Goal: Information Seeking & Learning: Learn about a topic

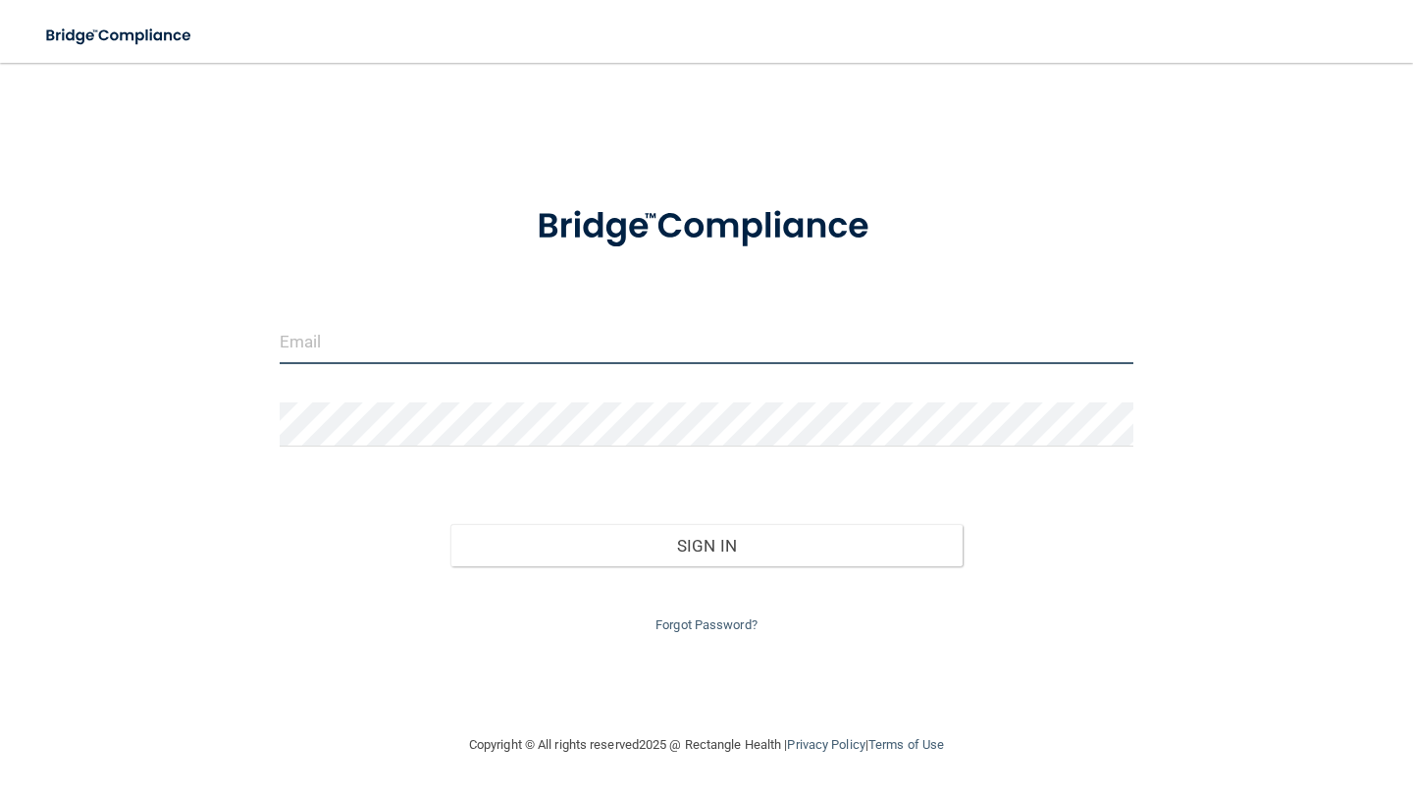
click at [378, 350] on input "email" at bounding box center [707, 342] width 854 height 44
type input "s"
type input "[EMAIL_ADDRESS][DOMAIN_NAME]"
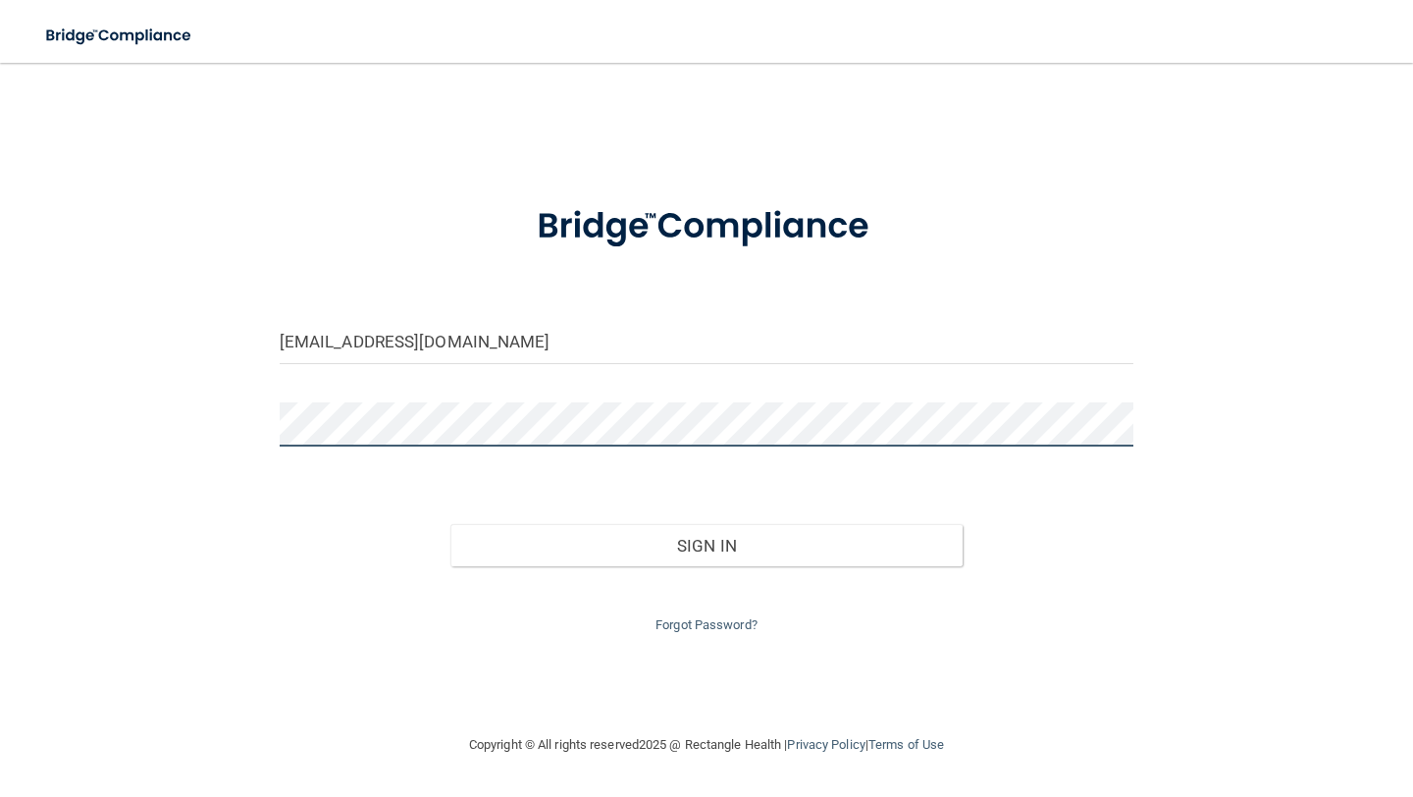
click at [450, 524] on button "Sign In" at bounding box center [706, 545] width 512 height 43
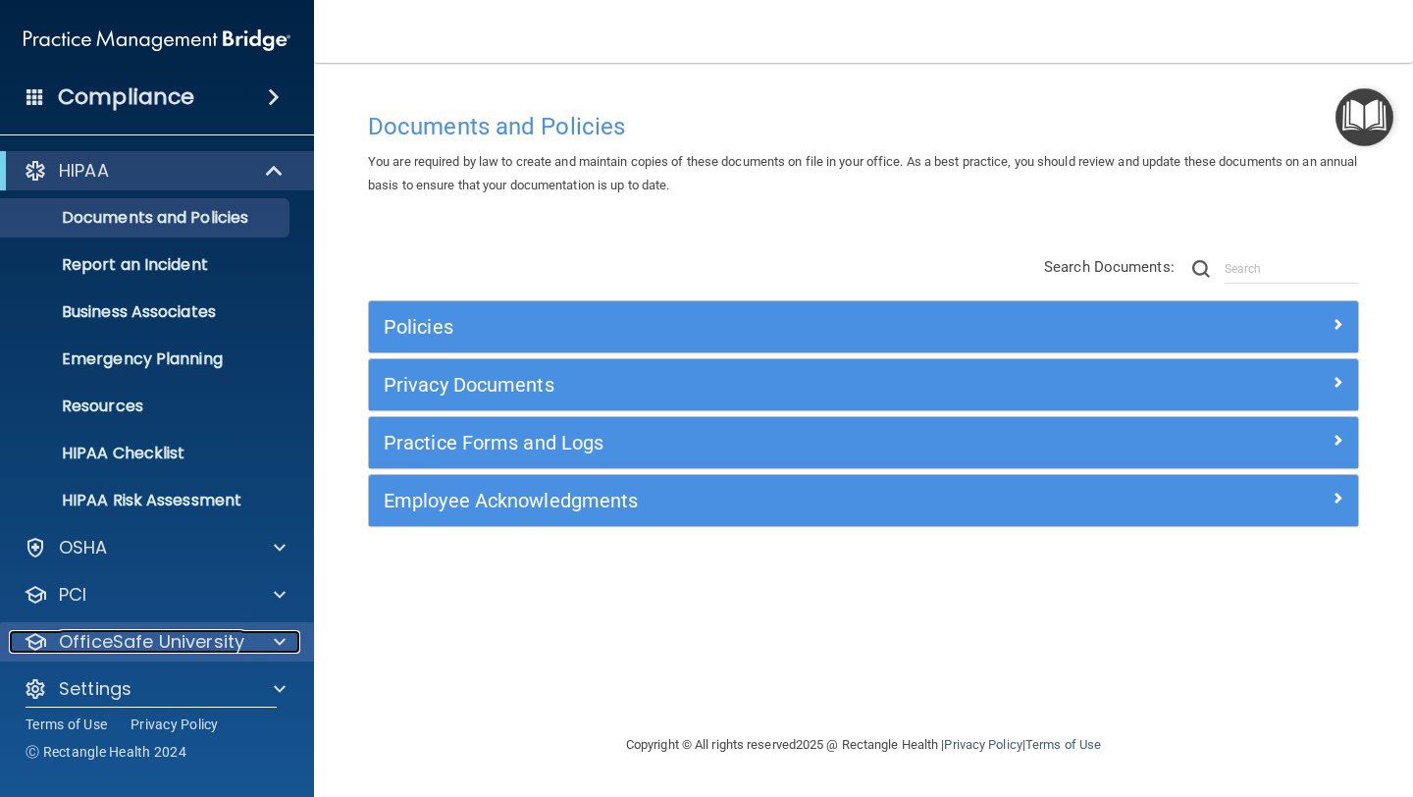
click at [141, 642] on p "OfficeSafe University" at bounding box center [151, 642] width 185 height 24
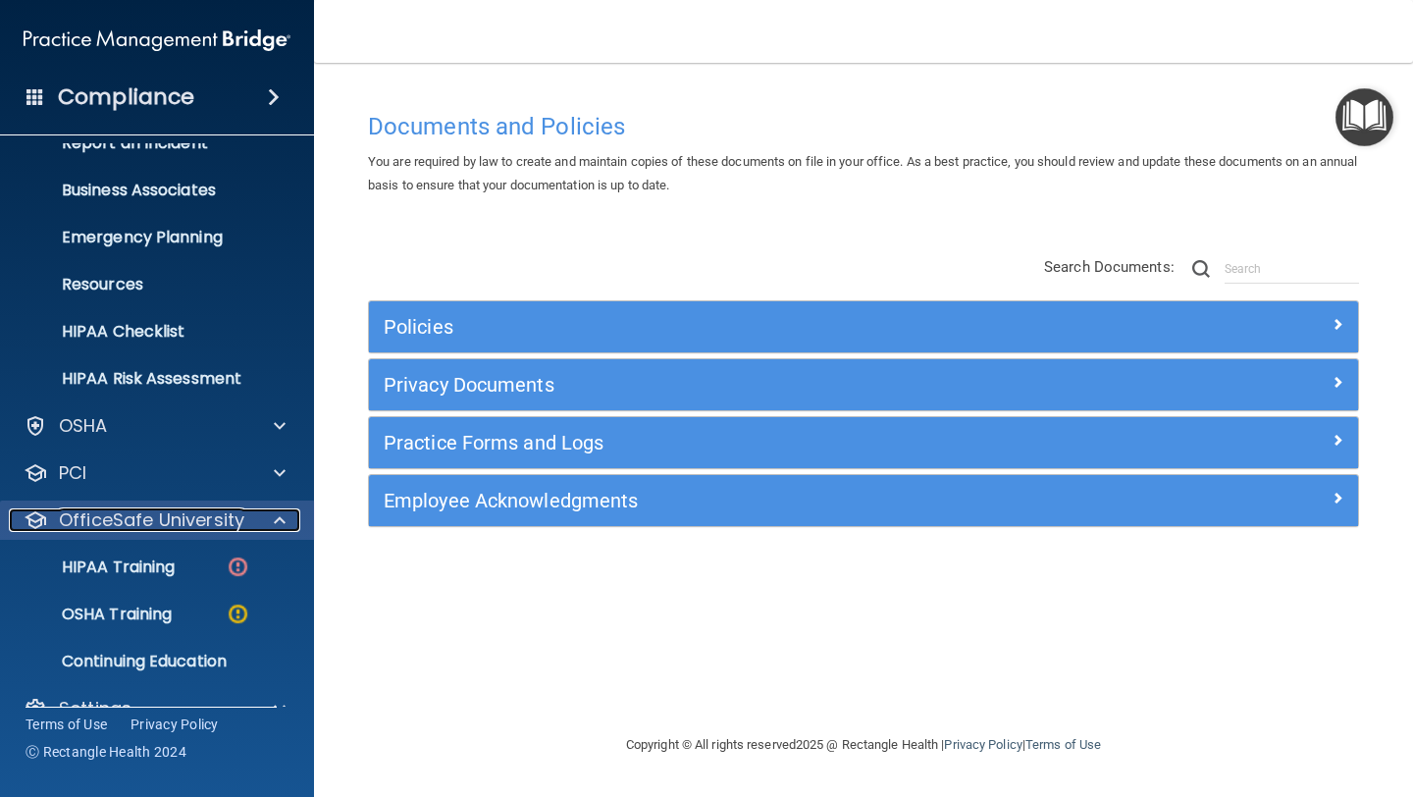
scroll to position [159, 0]
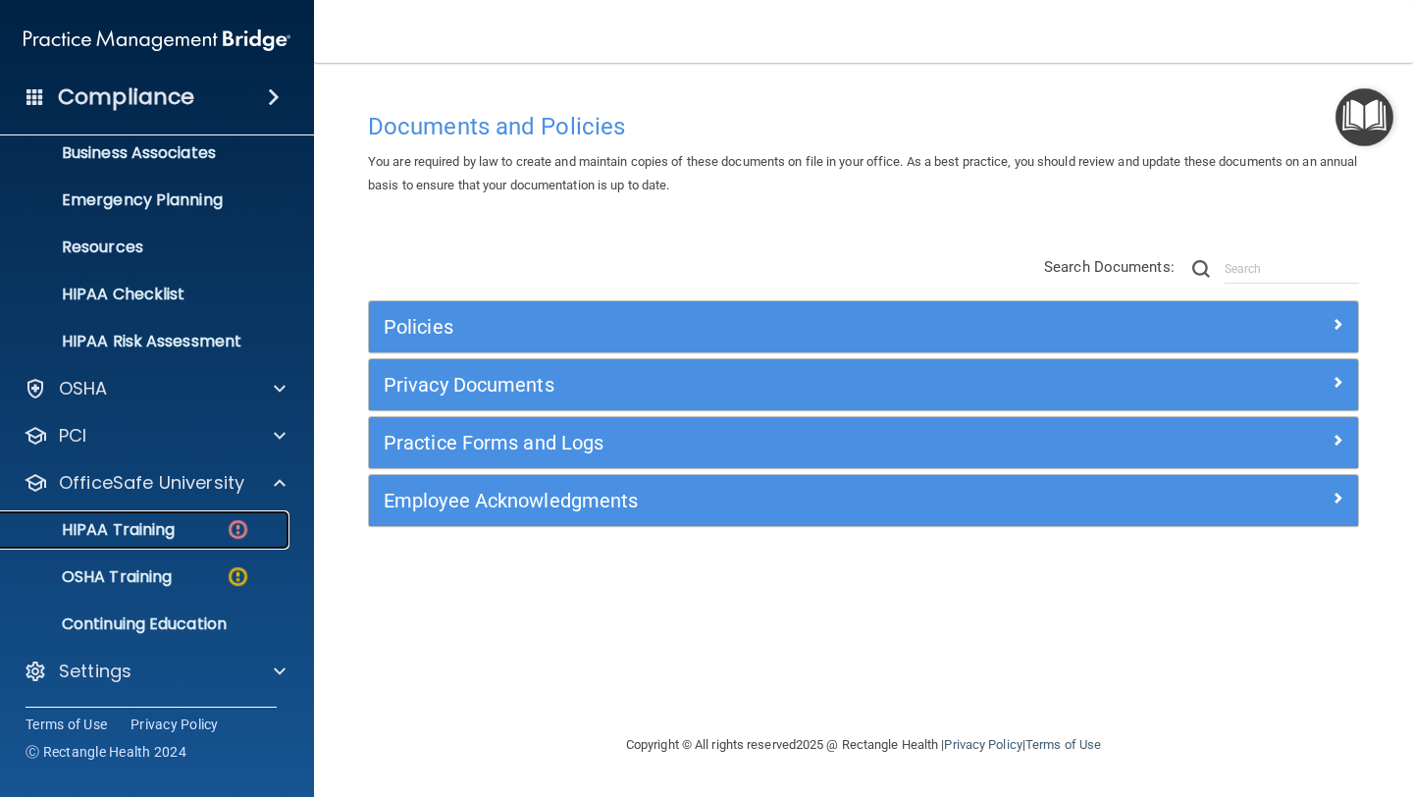
click at [181, 541] on link "HIPAA Training" at bounding box center [134, 529] width 309 height 39
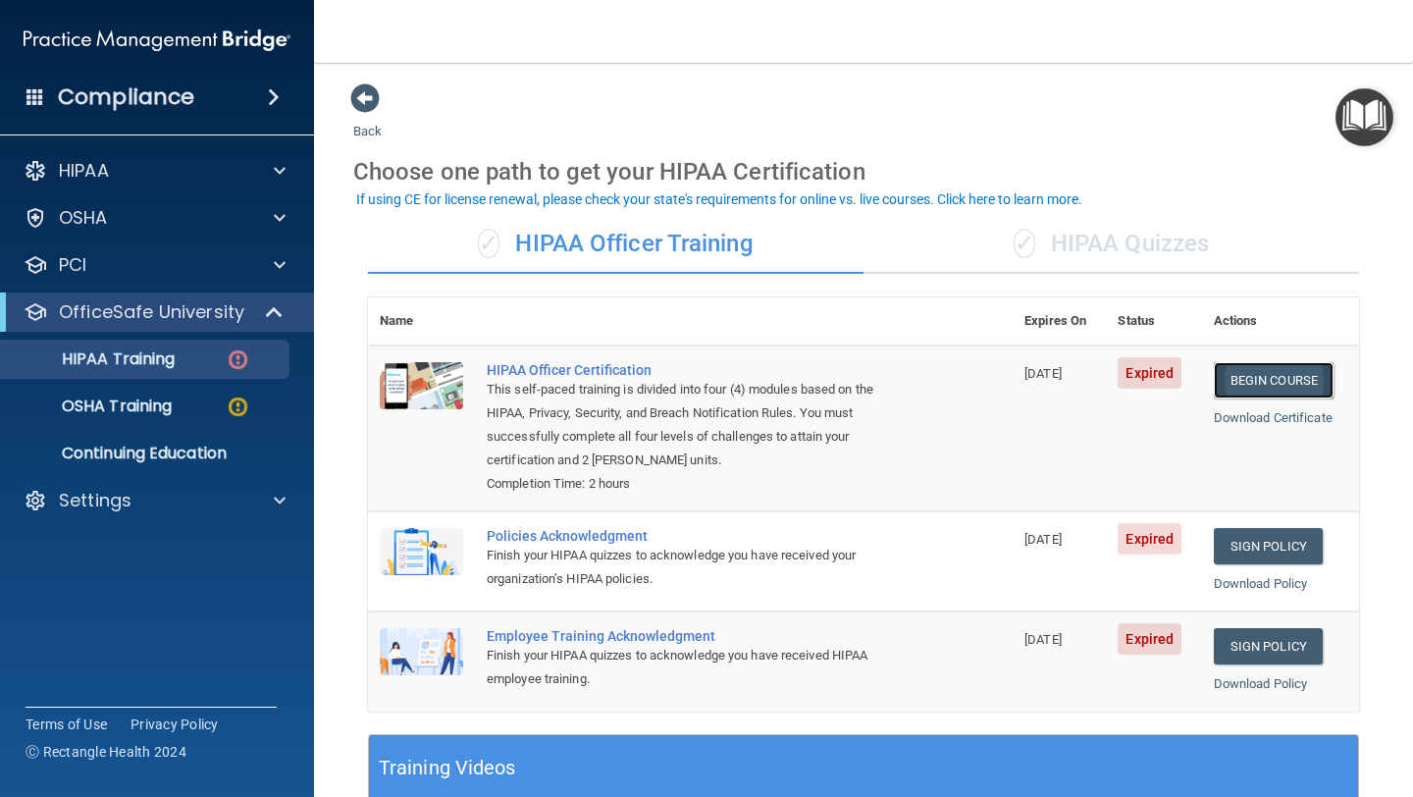
click at [1274, 376] on link "Begin Course" at bounding box center [1274, 380] width 120 height 36
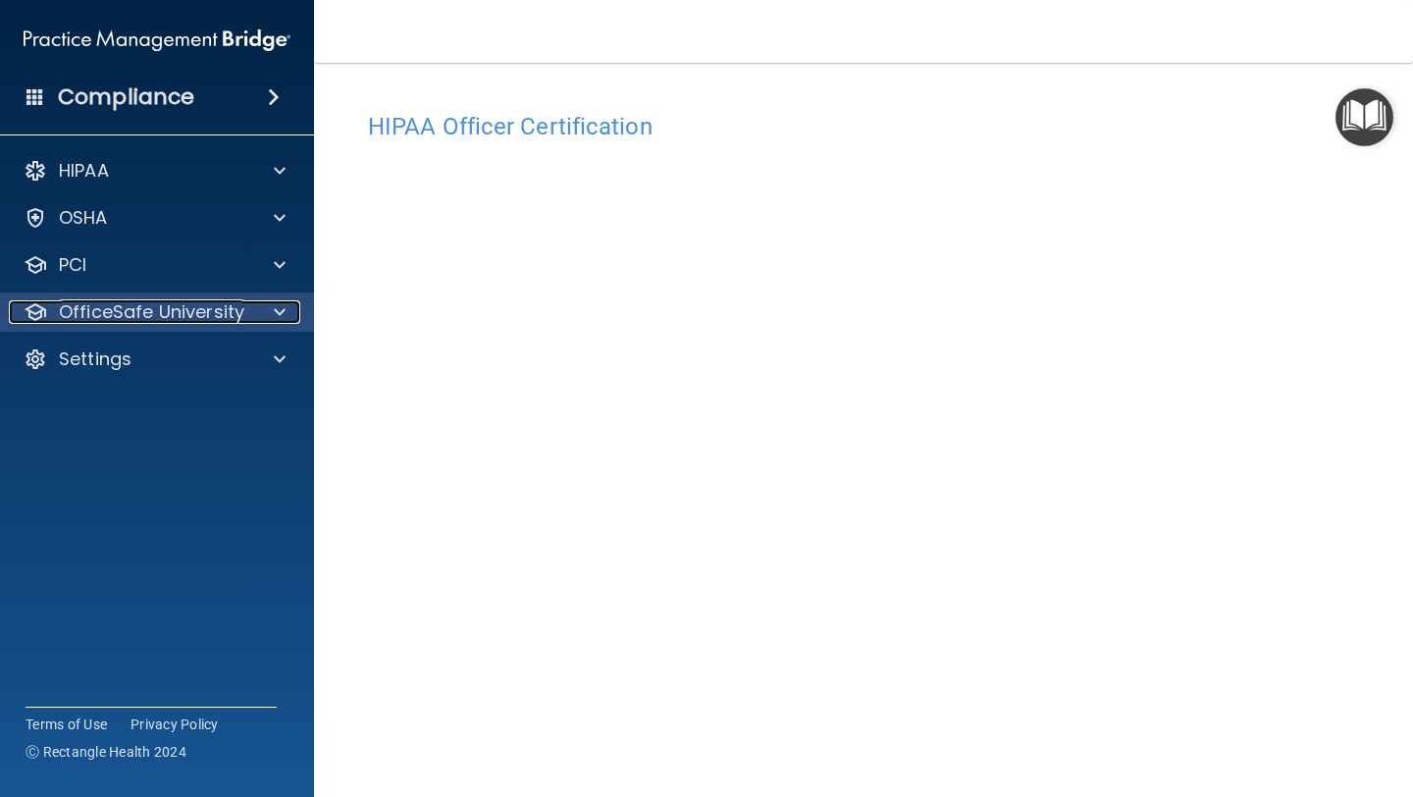
click at [278, 317] on span at bounding box center [280, 312] width 12 height 24
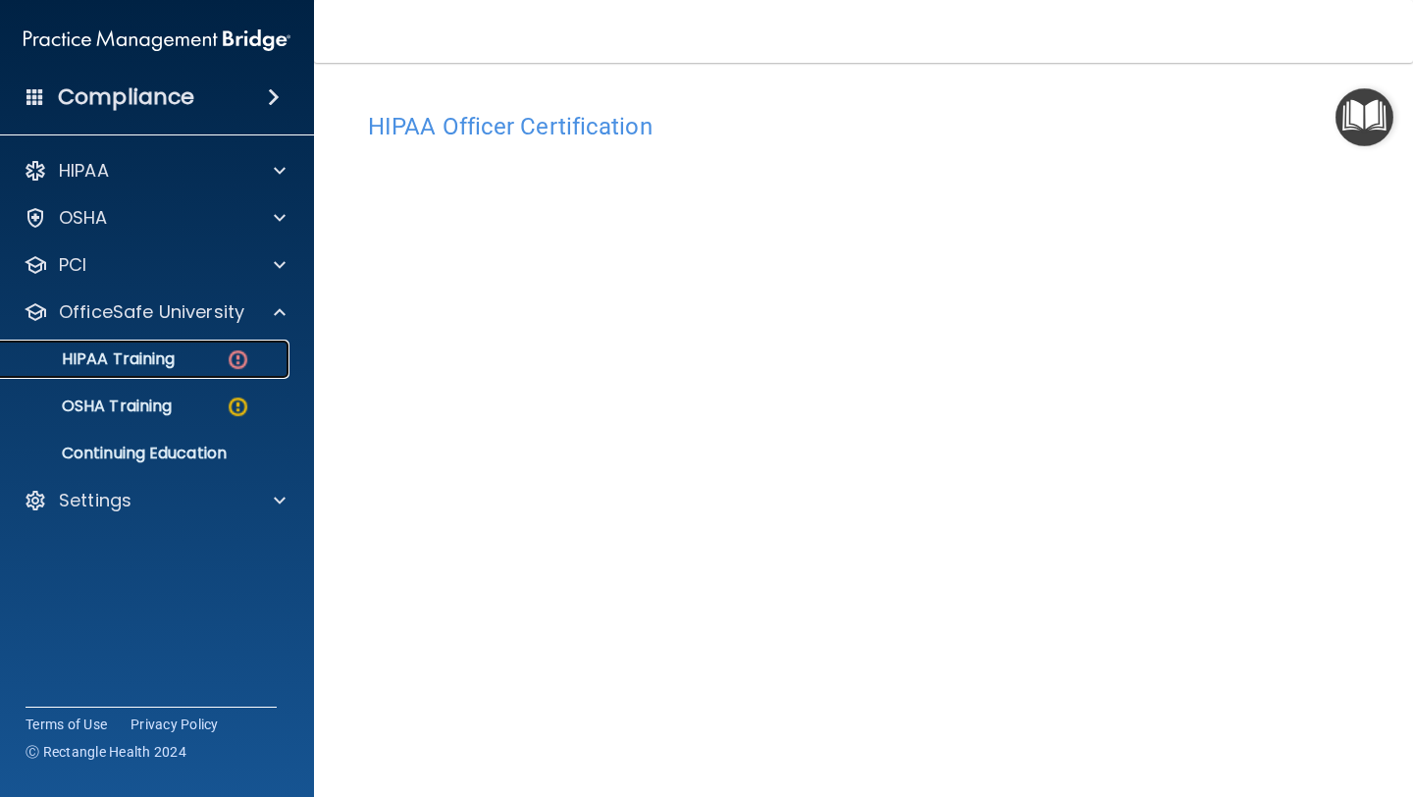
click at [174, 365] on p "HIPAA Training" at bounding box center [94, 359] width 162 height 20
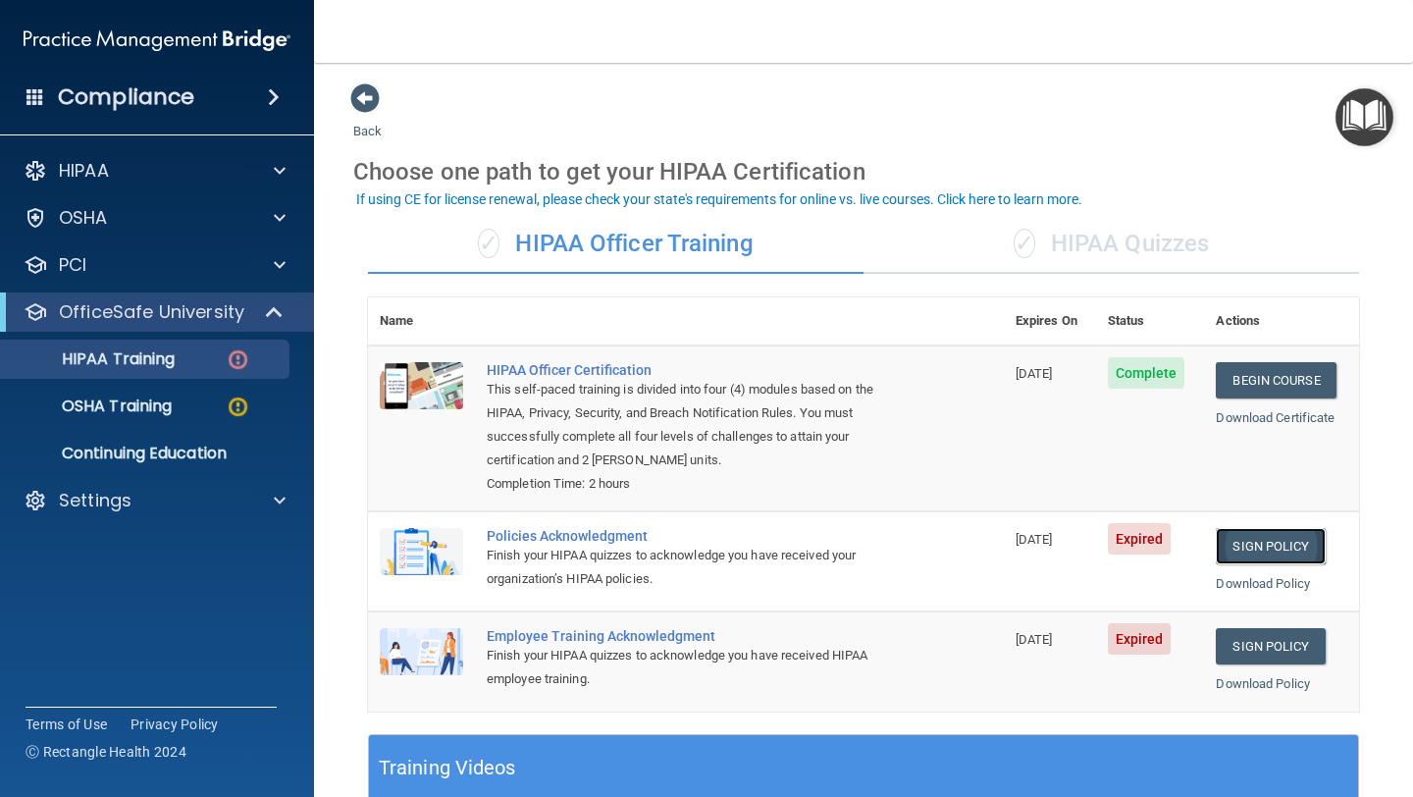
click at [1265, 551] on link "Sign Policy" at bounding box center [1270, 546] width 109 height 36
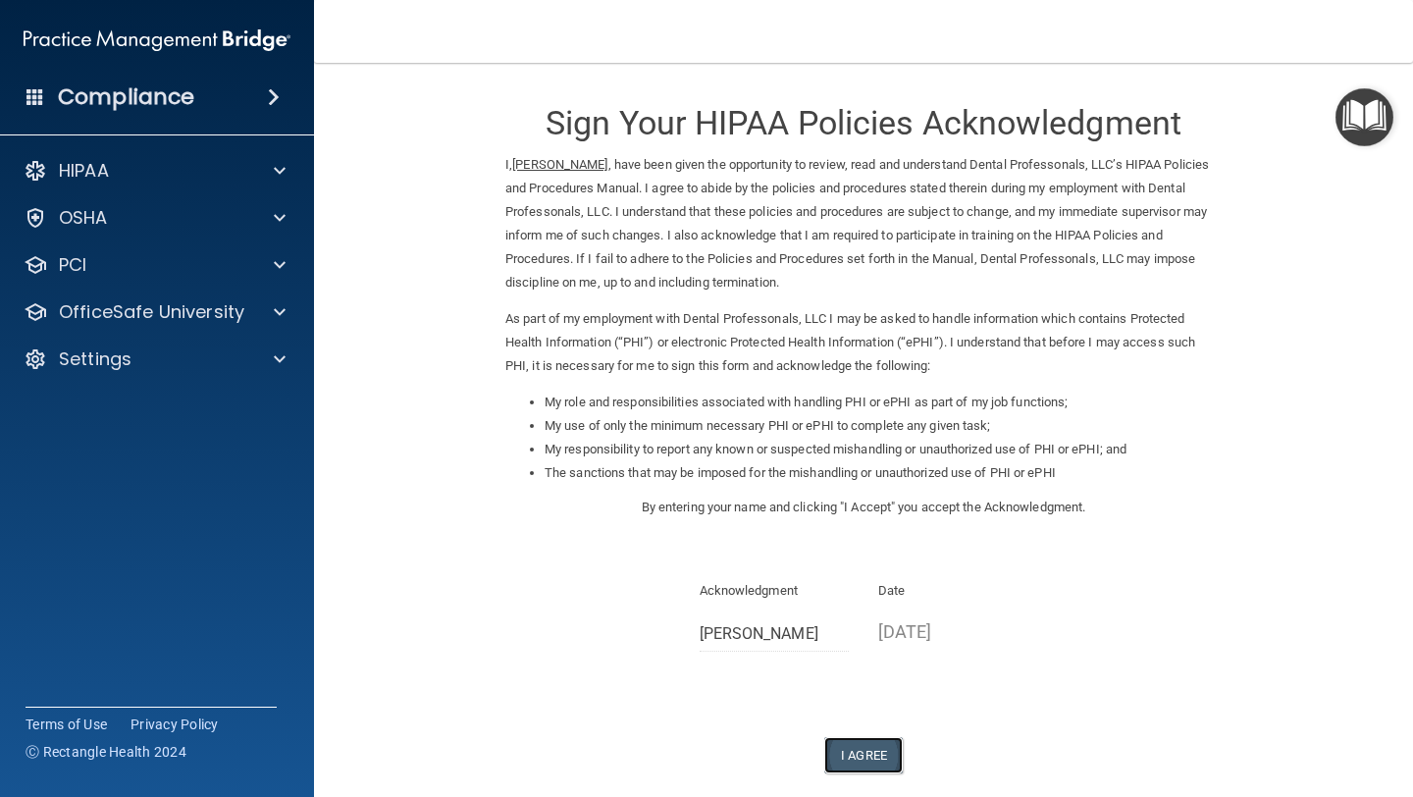
click at [880, 750] on button "I Agree" at bounding box center [863, 755] width 79 height 36
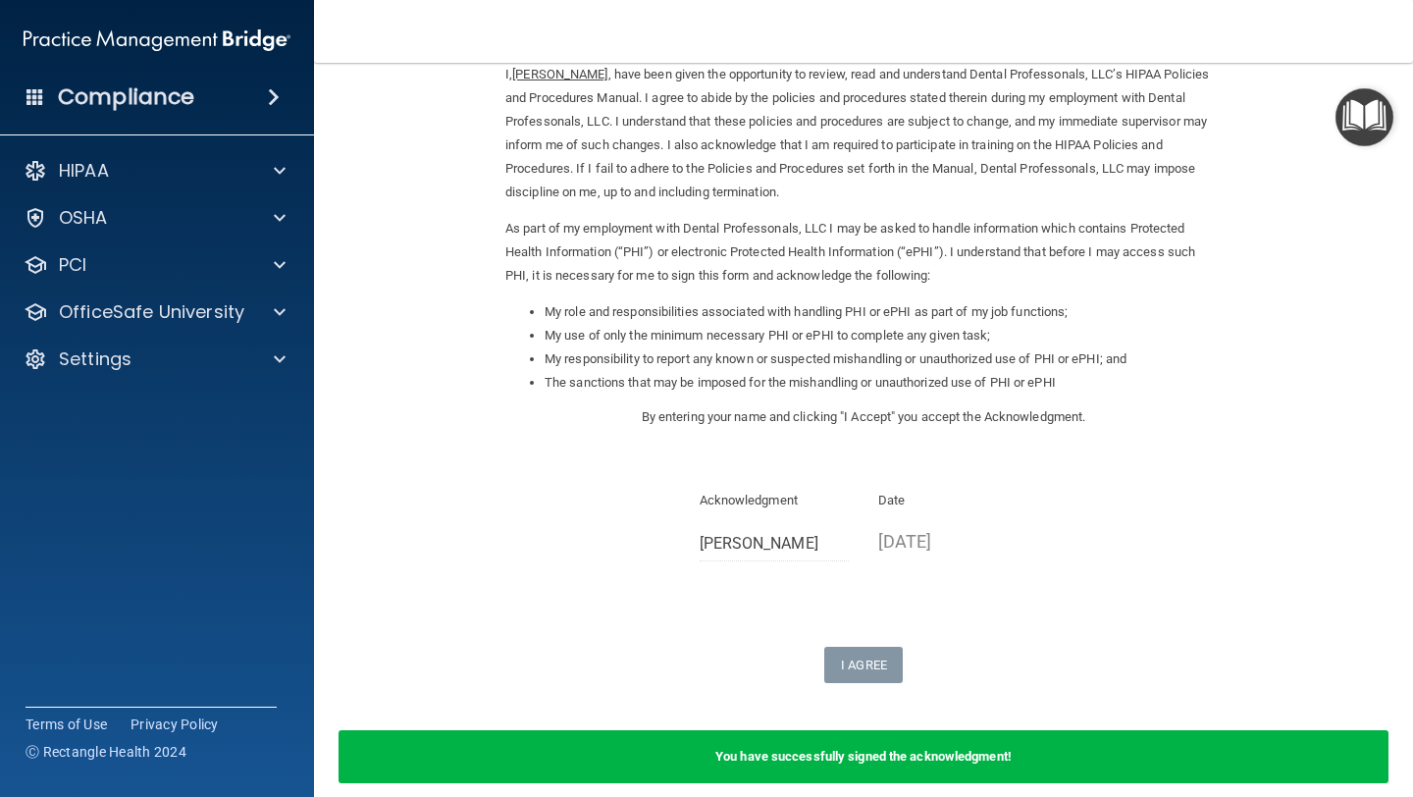
scroll to position [179, 0]
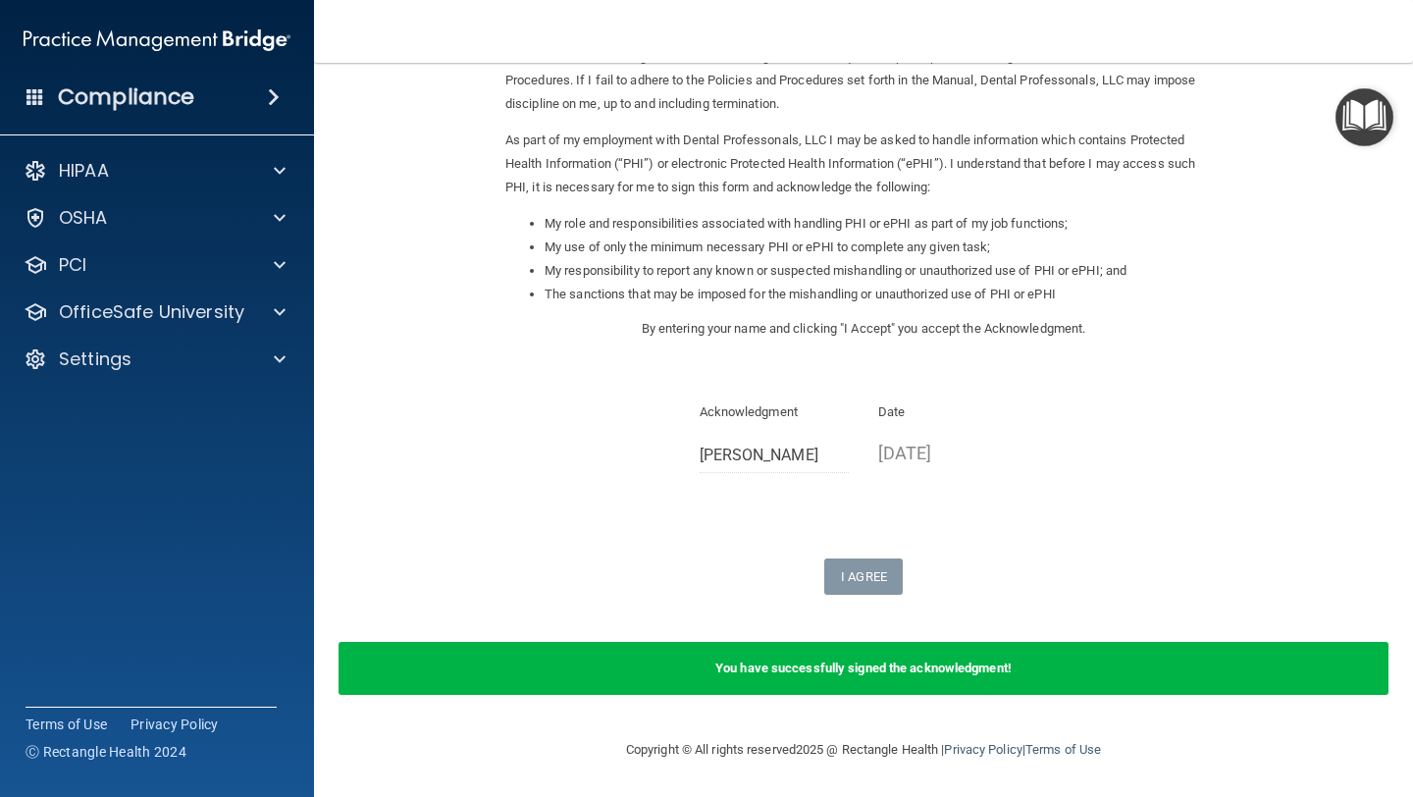
click at [891, 664] on b "You have successfully signed the acknowledgment!" at bounding box center [863, 668] width 296 height 15
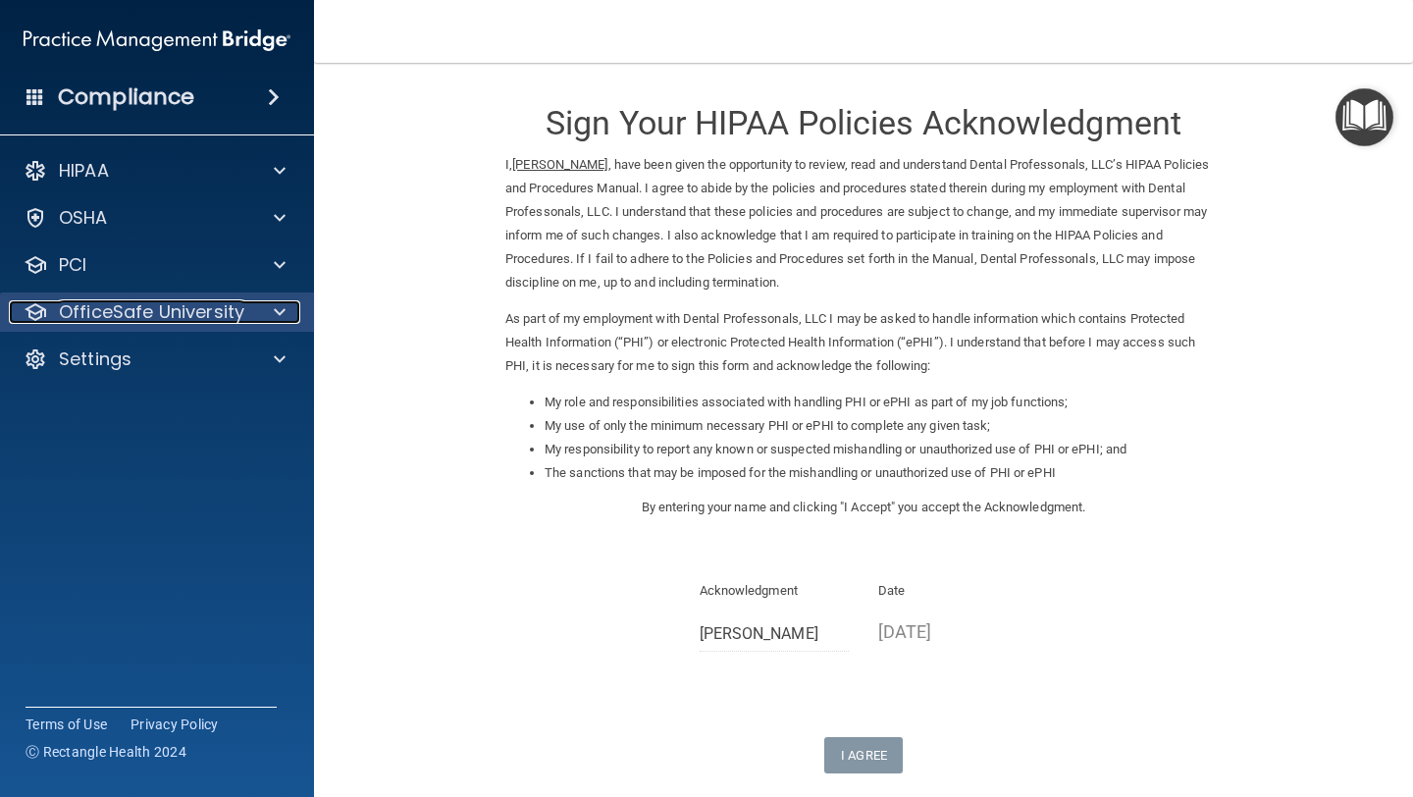
click at [210, 320] on p "OfficeSafe University" at bounding box center [151, 312] width 185 height 24
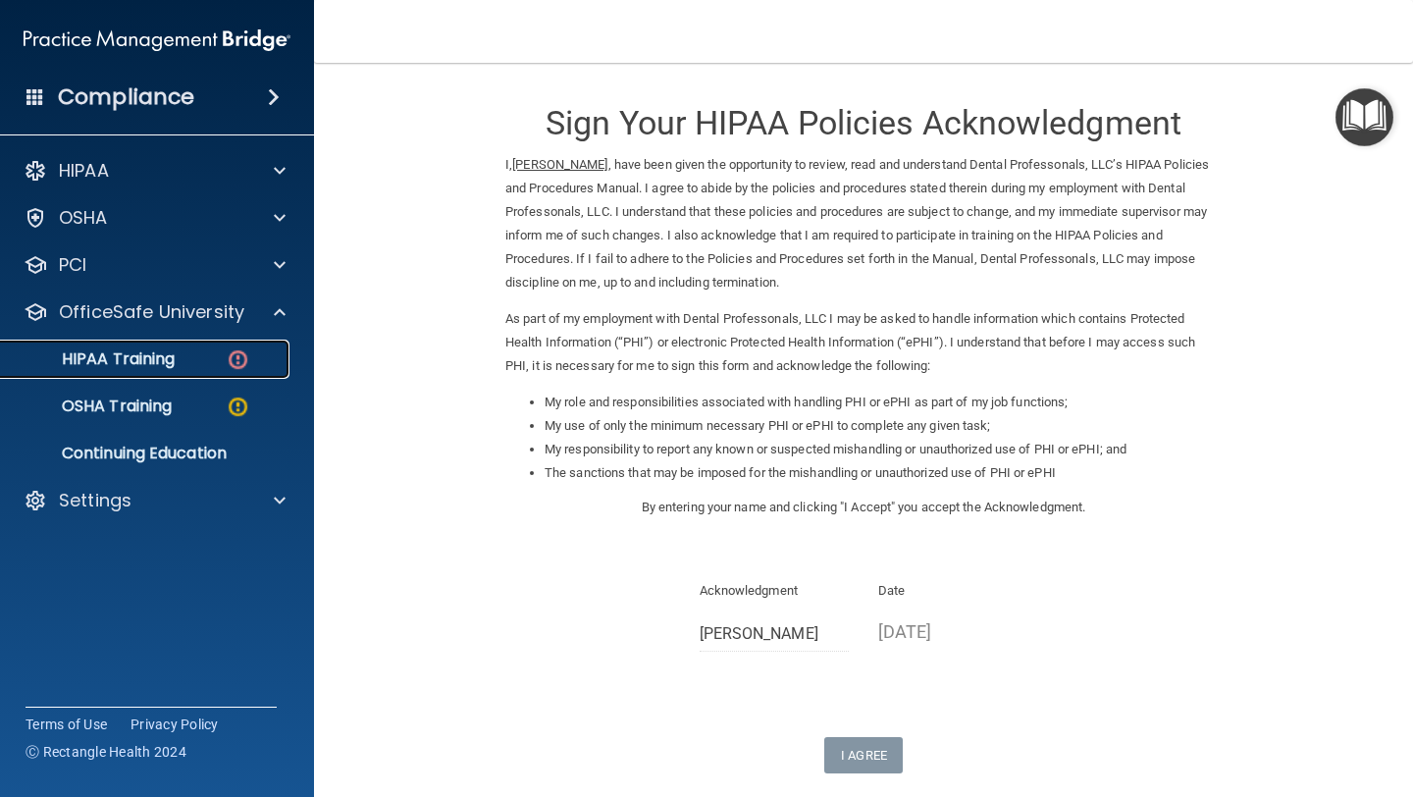
click at [205, 362] on div "HIPAA Training" at bounding box center [147, 359] width 268 height 20
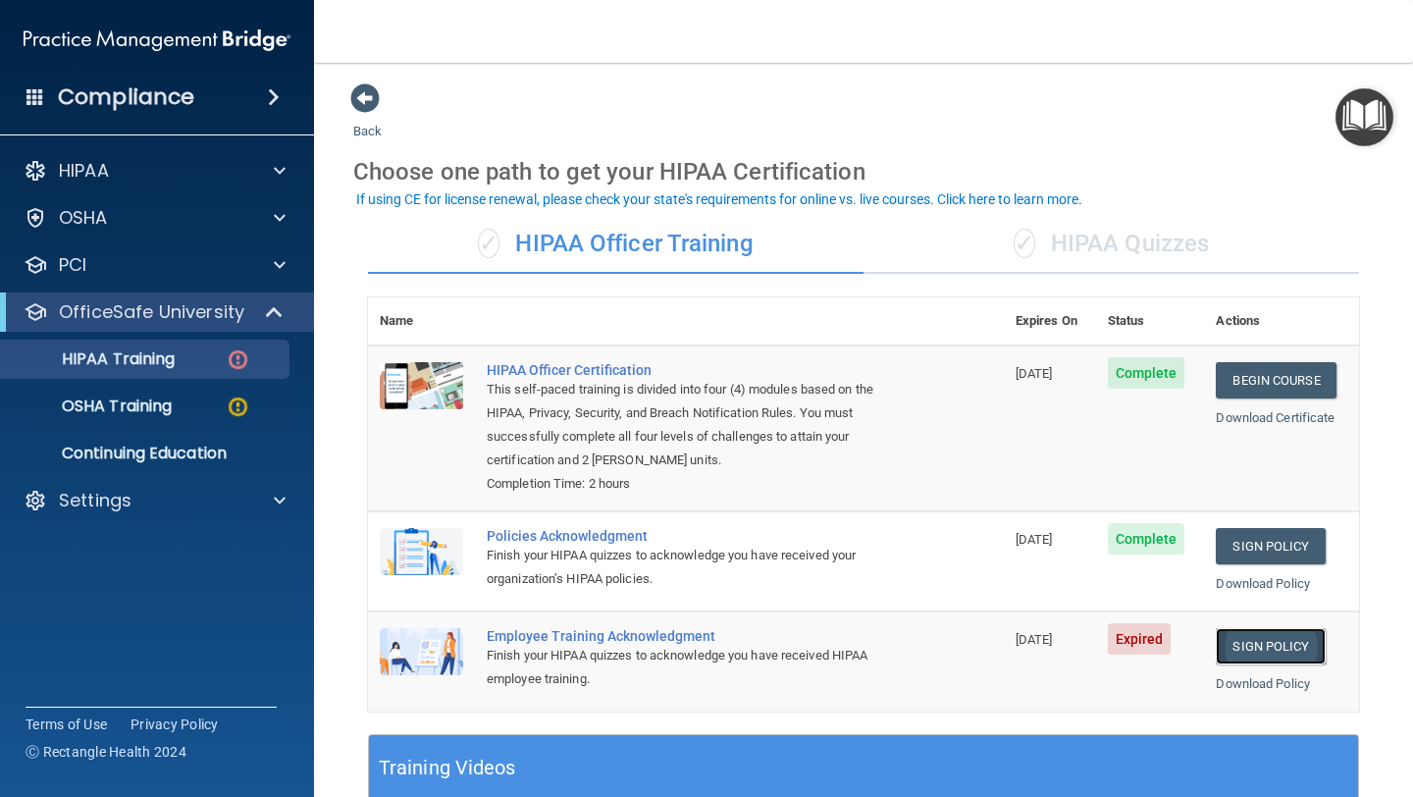
click at [1267, 649] on link "Sign Policy" at bounding box center [1270, 646] width 109 height 36
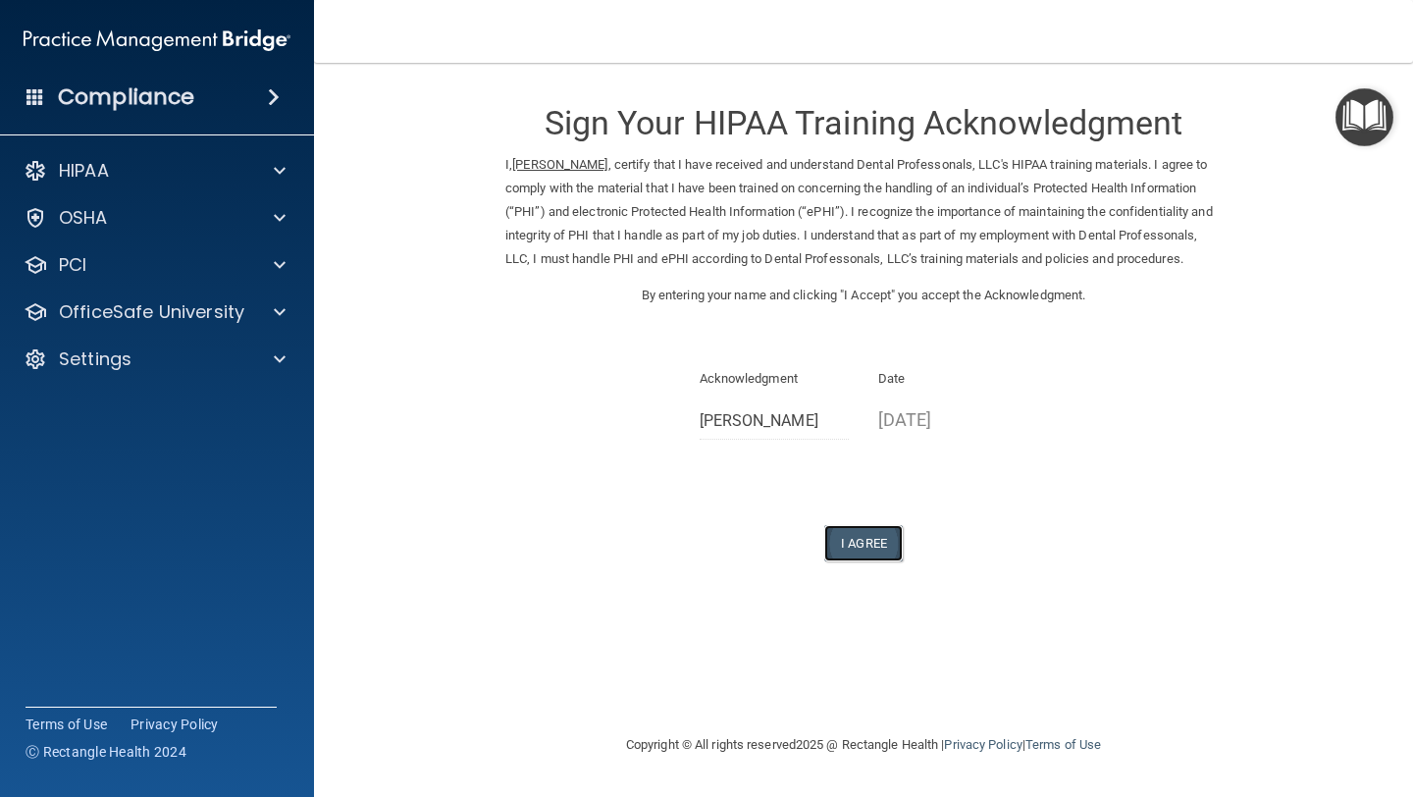
click at [877, 561] on button "I Agree" at bounding box center [863, 543] width 79 height 36
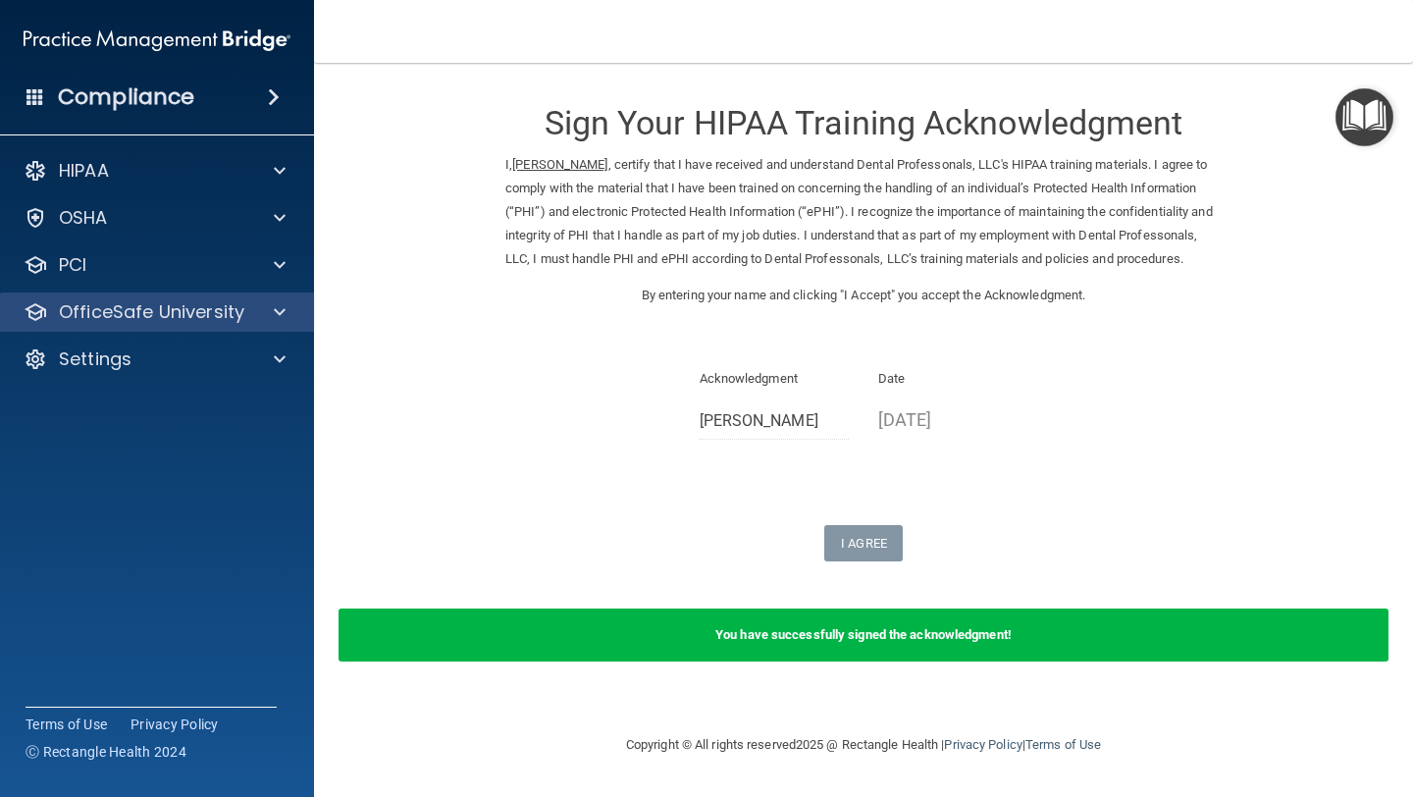
click at [204, 330] on div "OfficeSafe University" at bounding box center [157, 311] width 315 height 39
click at [275, 309] on span at bounding box center [280, 312] width 12 height 24
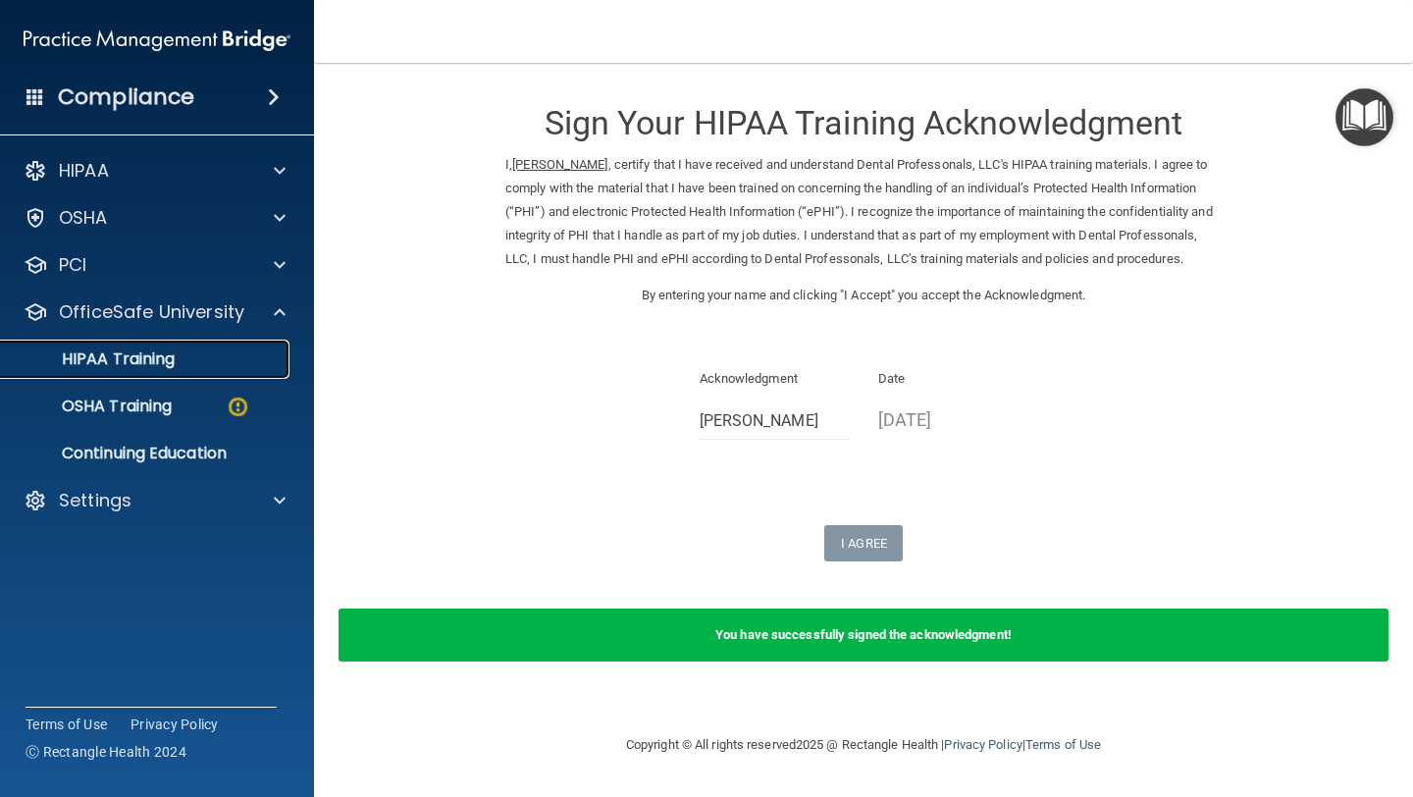
click at [235, 370] on link "HIPAA Training" at bounding box center [134, 359] width 309 height 39
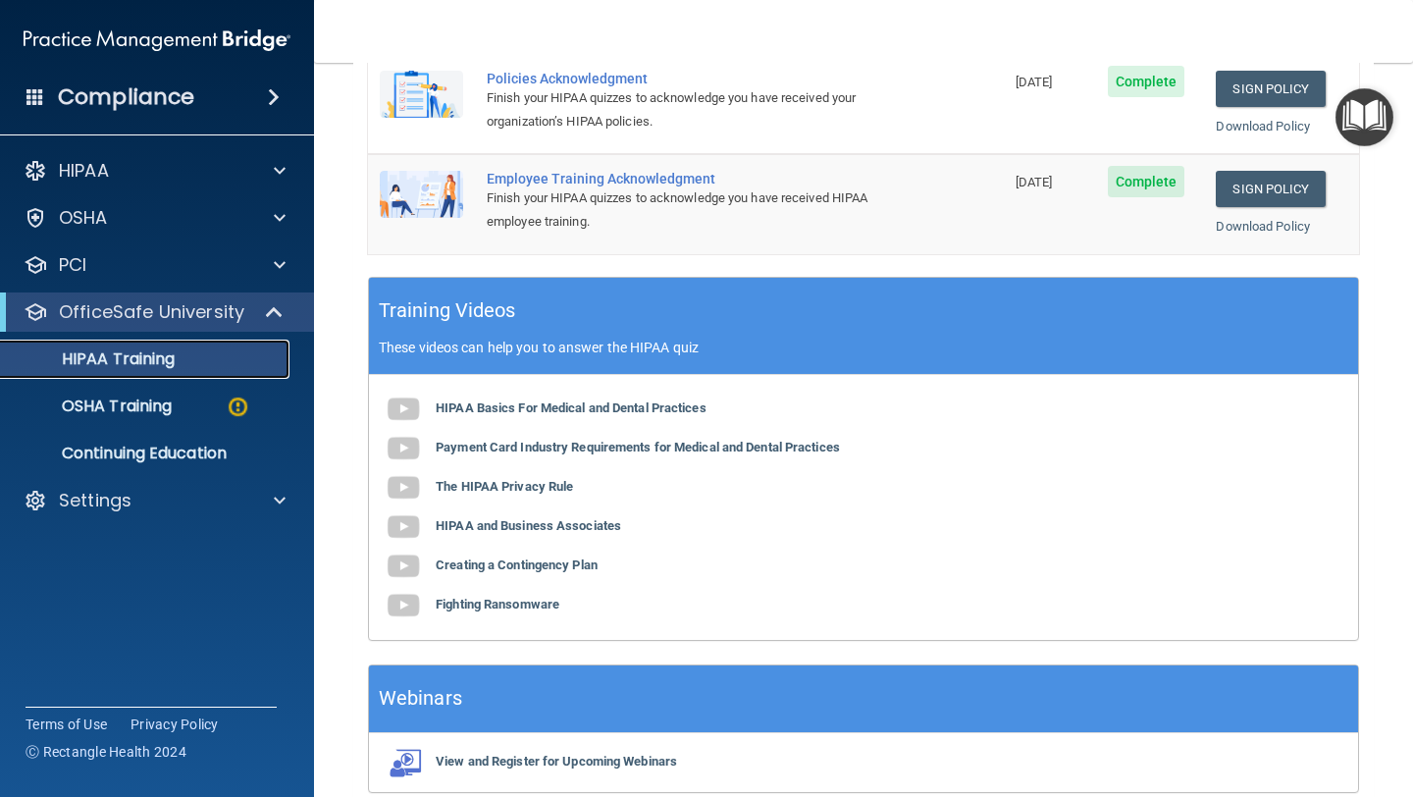
scroll to position [547, 0]
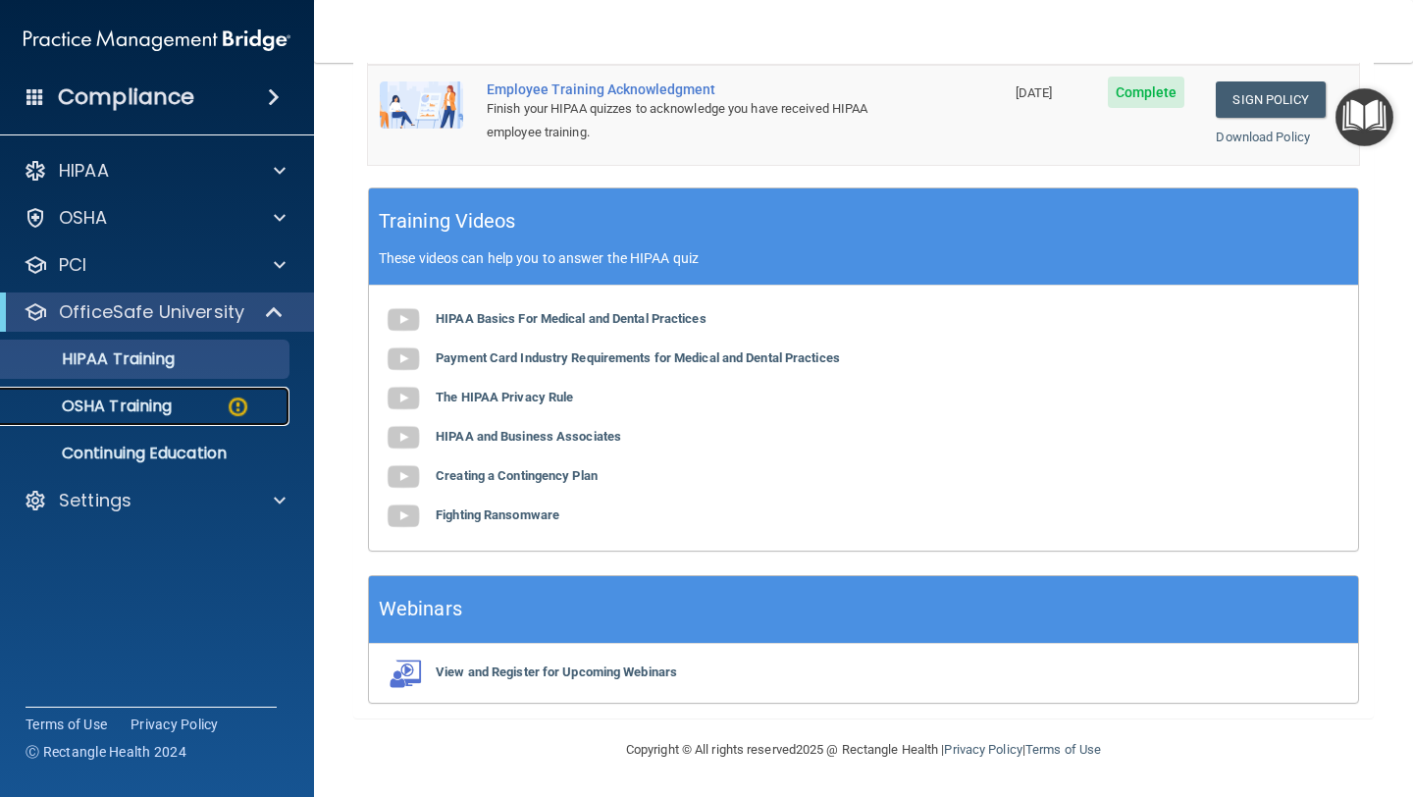
click at [149, 407] on p "OSHA Training" at bounding box center [92, 407] width 159 height 20
